Goal: Information Seeking & Learning: Learn about a topic

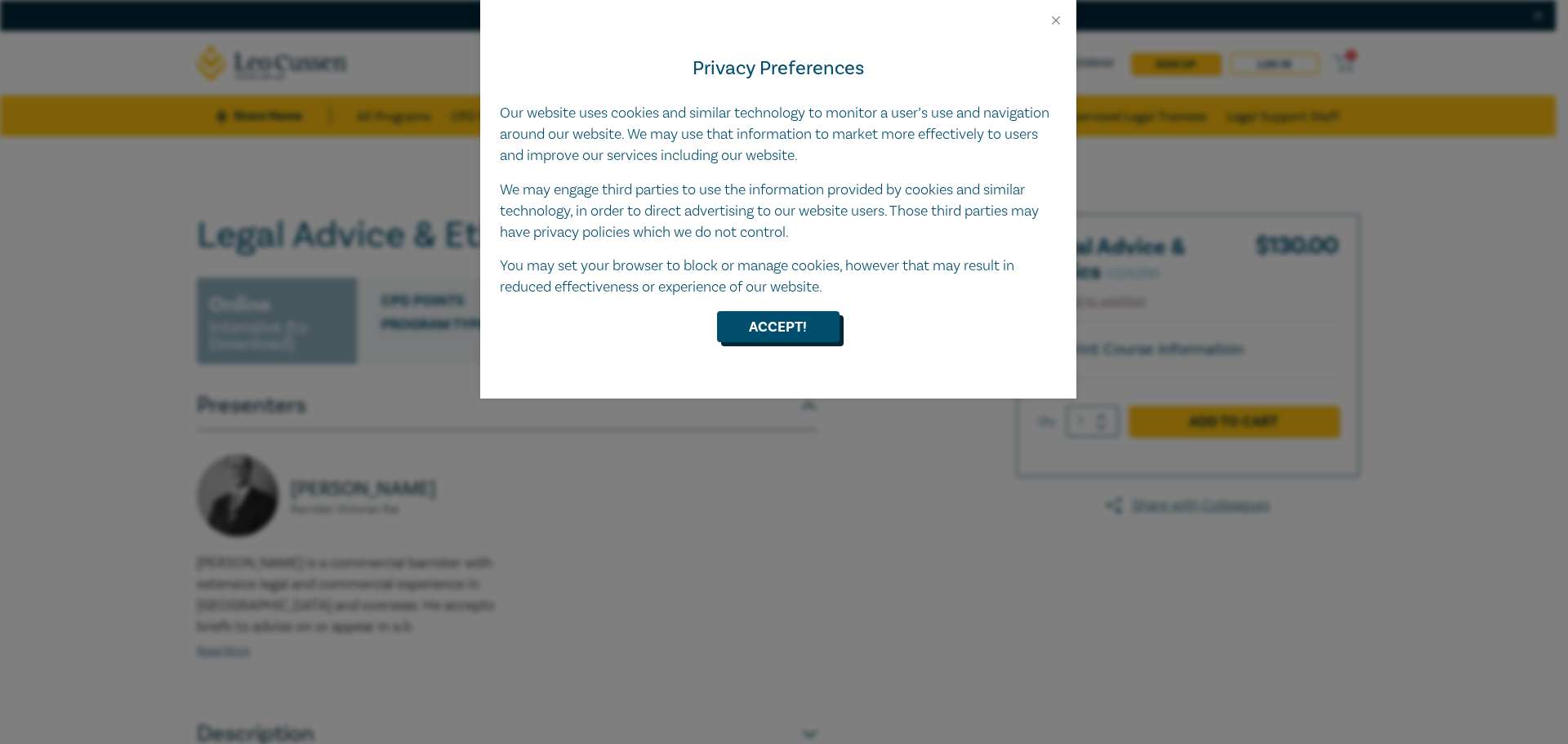
click at [753, 333] on button "Accept!" at bounding box center [778, 326] width 123 height 31
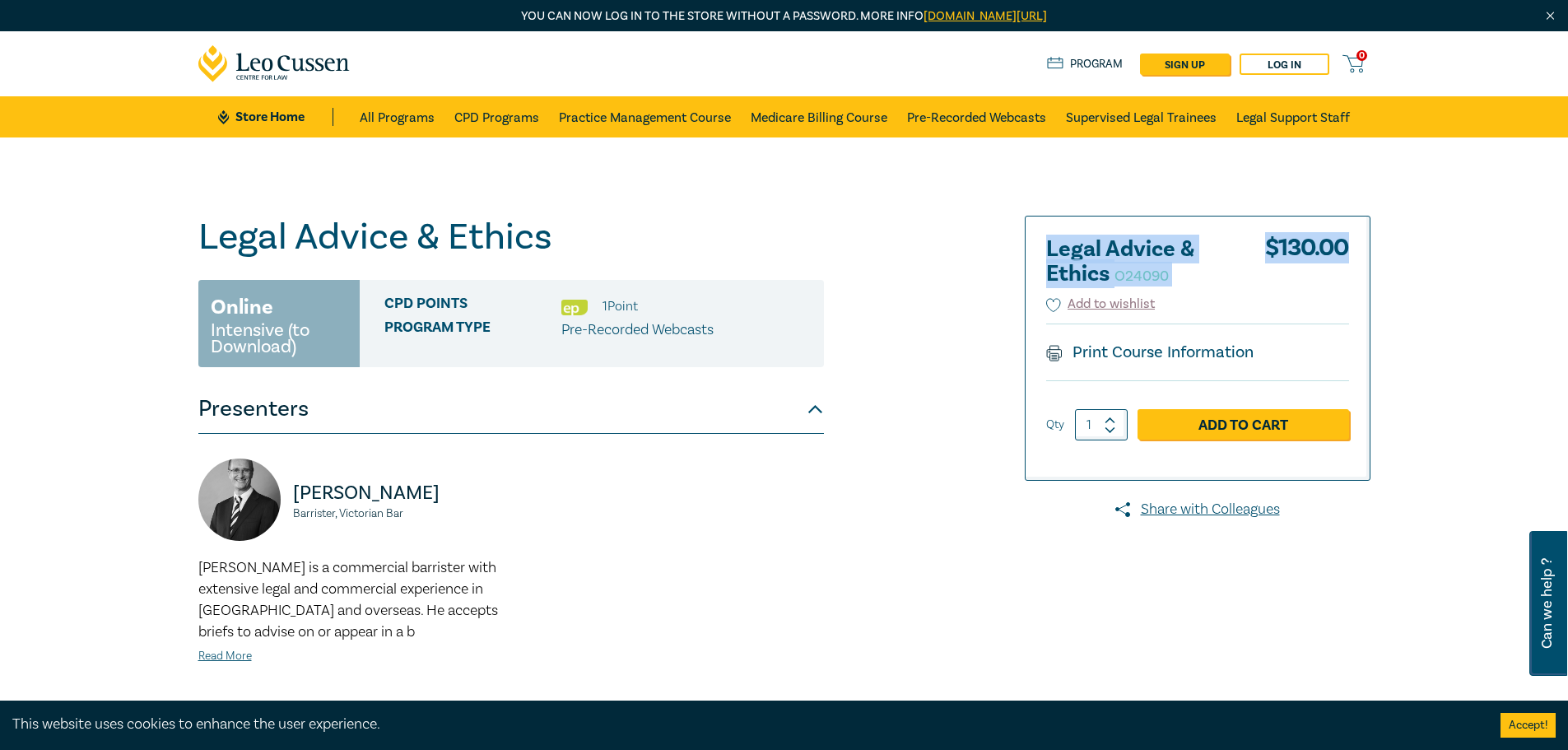
drag, startPoint x: 1051, startPoint y: 250, endPoint x: 1396, endPoint y: 265, distance: 345.3
click at [1375, 266] on div "Legal Advice & Ethics O24090 Online Intensive (to Download) CPD Points 1 Point …" at bounding box center [785, 515] width 1192 height 599
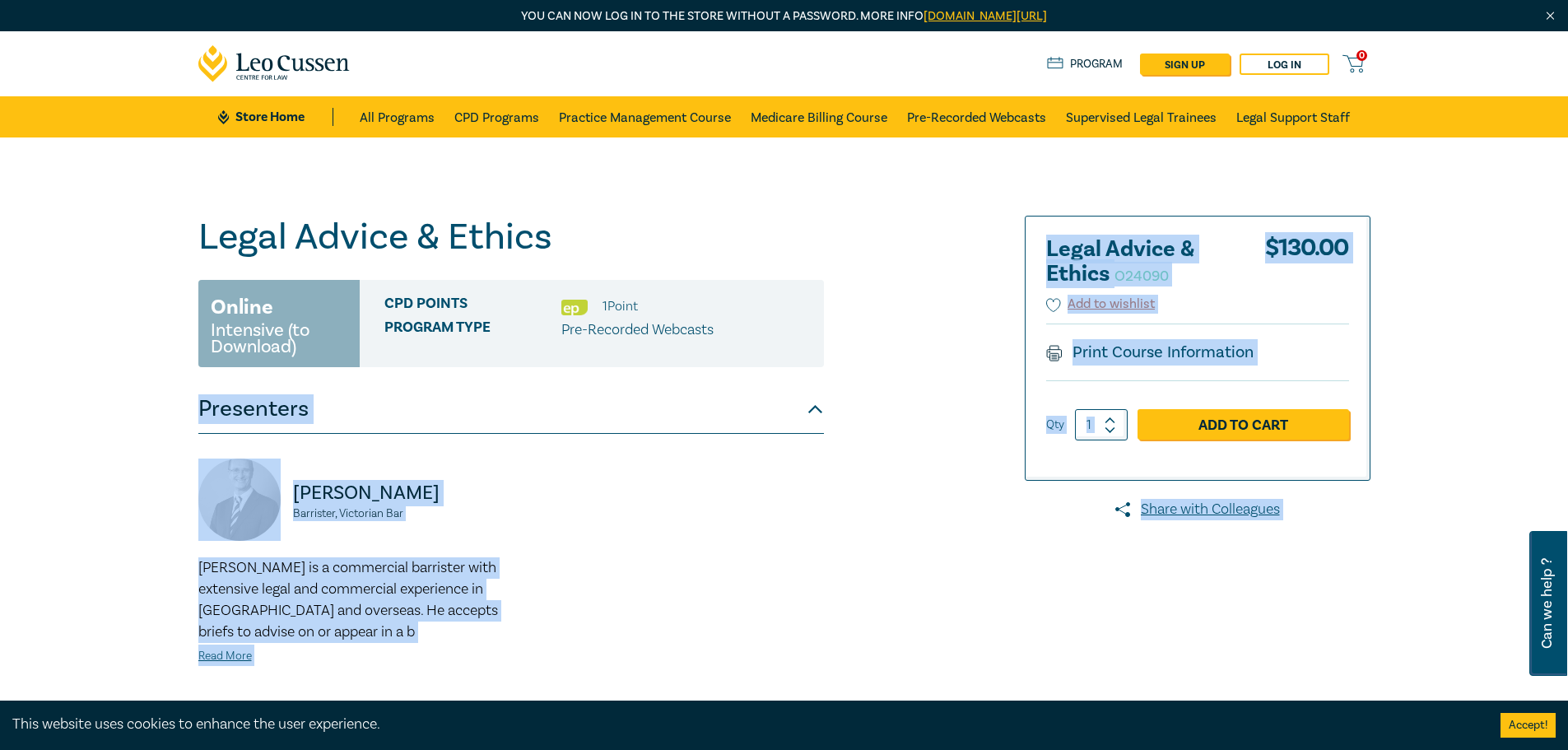
click at [1404, 254] on div "Legal Advice & Ethics O24090 Online Intensive (to Download) CPD Points 1 Point …" at bounding box center [784, 514] width 1568 height 754
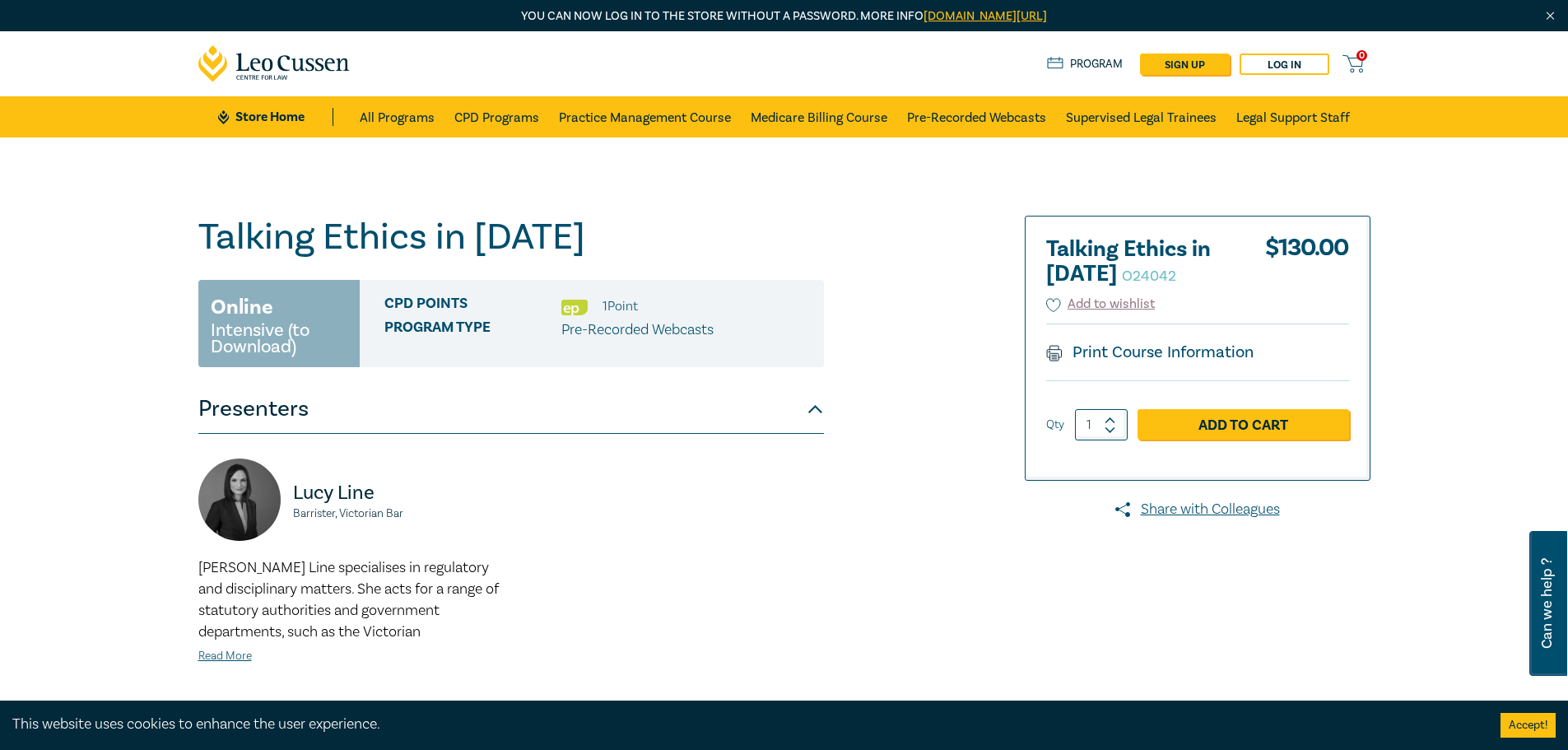
click at [935, 459] on div "Talking Ethics in [DATE] O24042 Online Intensive (to Download) CPD Points 1 Poi…" at bounding box center [586, 515] width 794 height 599
